Goal: Ask a question

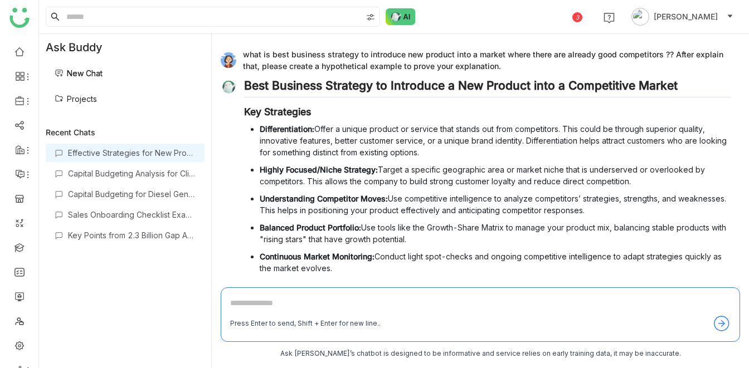
click at [480, 18] on div "3 [PERSON_NAME]" at bounding box center [394, 16] width 710 height 33
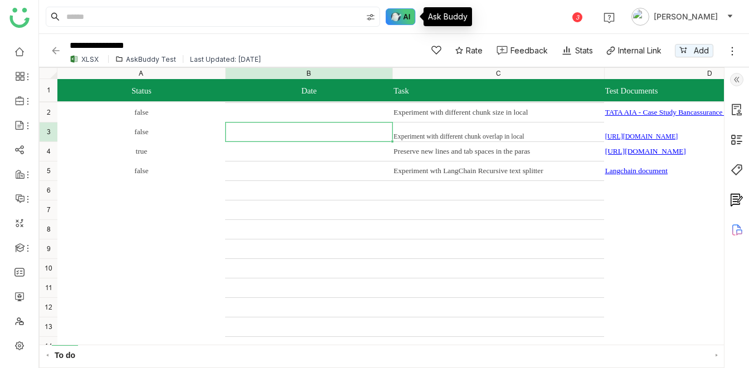
click at [399, 13] on img at bounding box center [400, 16] width 30 height 17
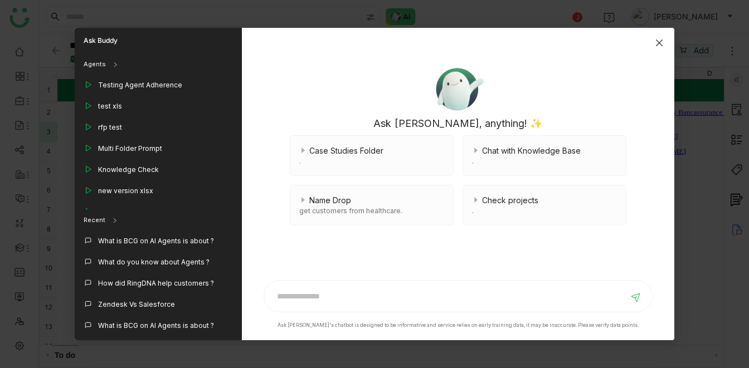
click at [653, 44] on span "Close" at bounding box center [659, 43] width 30 height 30
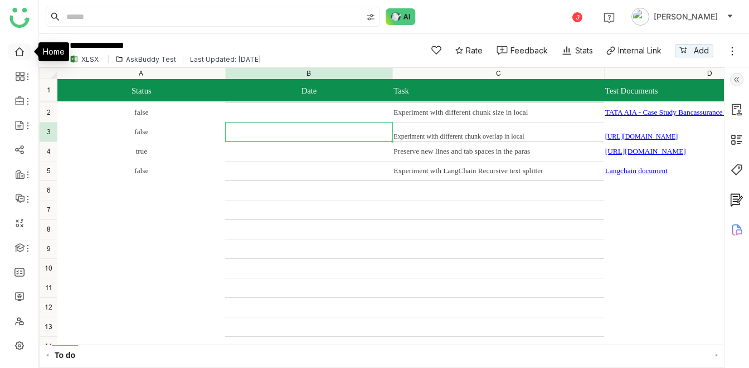
click at [21, 53] on link at bounding box center [19, 50] width 10 height 9
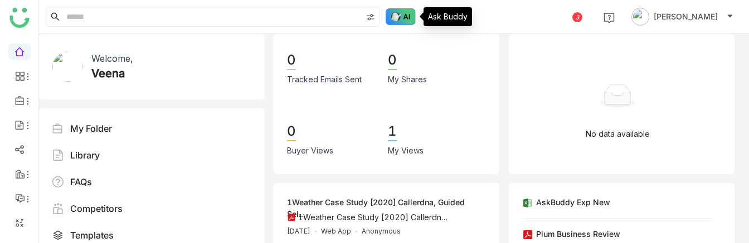
click at [405, 12] on img at bounding box center [400, 16] width 30 height 17
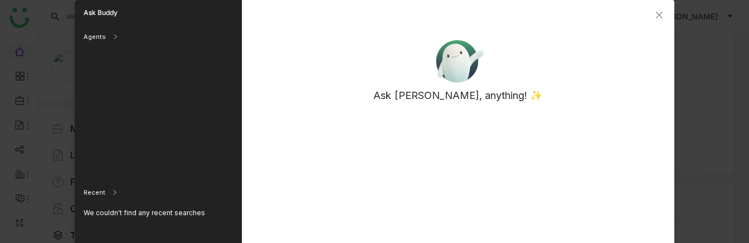
scroll to position [70, 0]
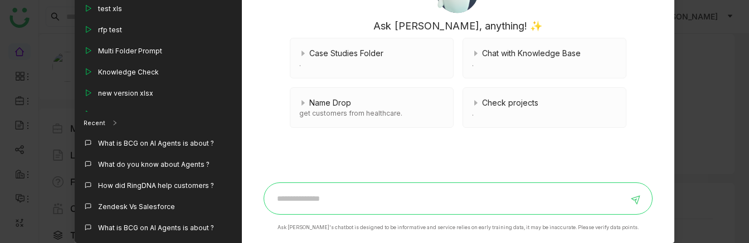
click at [286, 193] on input at bounding box center [449, 199] width 357 height 18
type input "**********"
